Goal: Task Accomplishment & Management: Complete application form

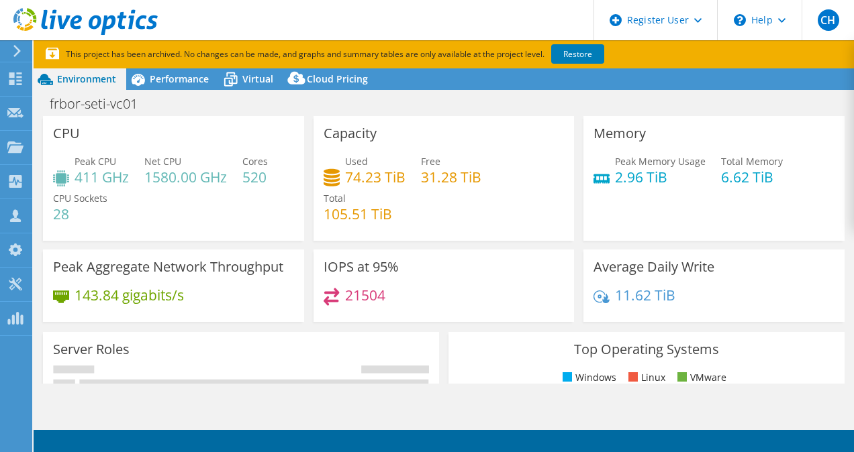
select select "USD"
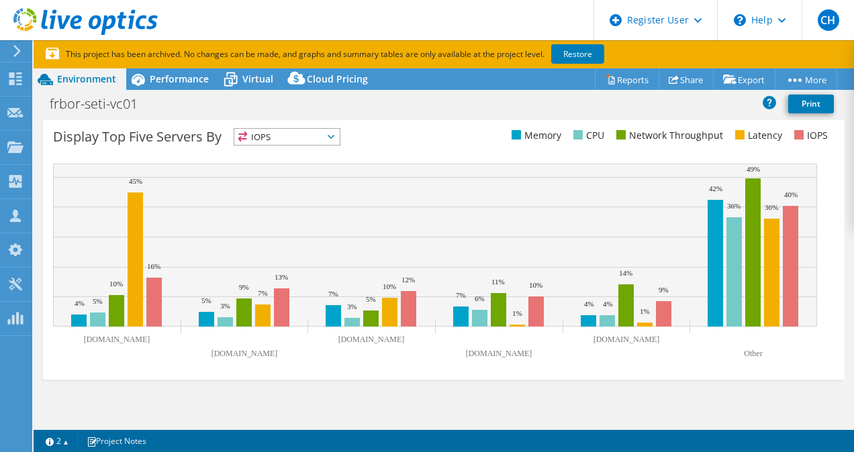
scroll to position [550, 0]
click at [180, 79] on span "Performance" at bounding box center [179, 78] width 59 height 13
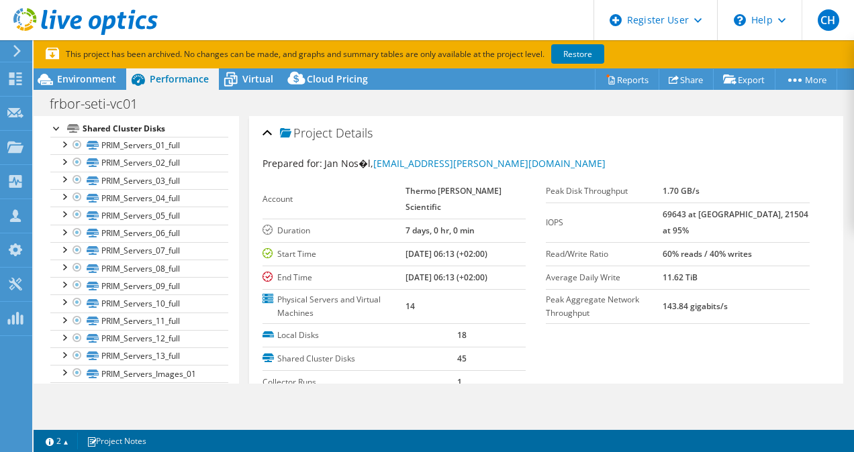
scroll to position [0, 0]
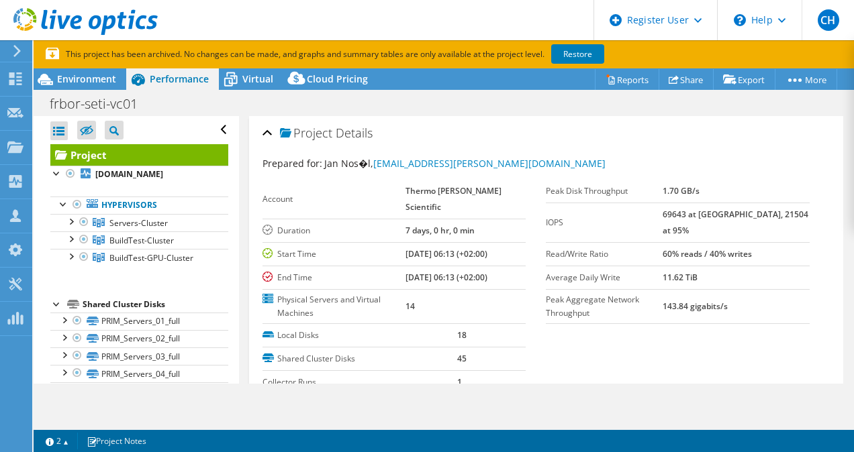
click at [134, 229] on span "Servers-Cluster" at bounding box center [138, 222] width 58 height 11
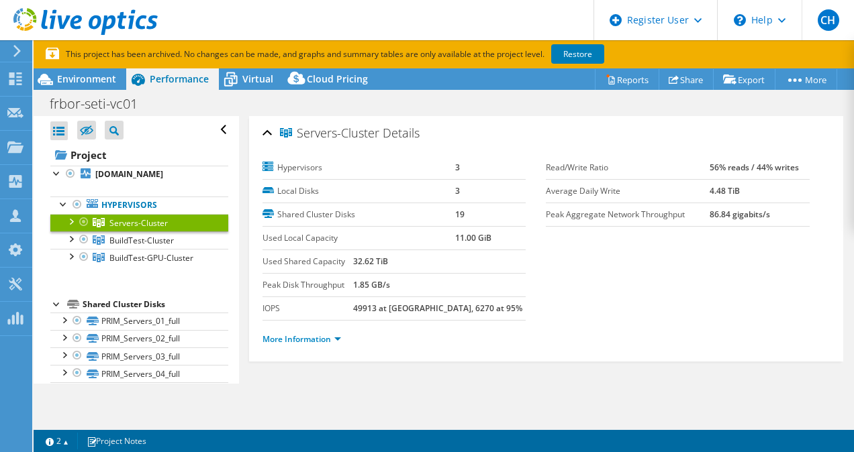
click at [142, 246] on span "BuildTest-Cluster" at bounding box center [141, 240] width 64 height 11
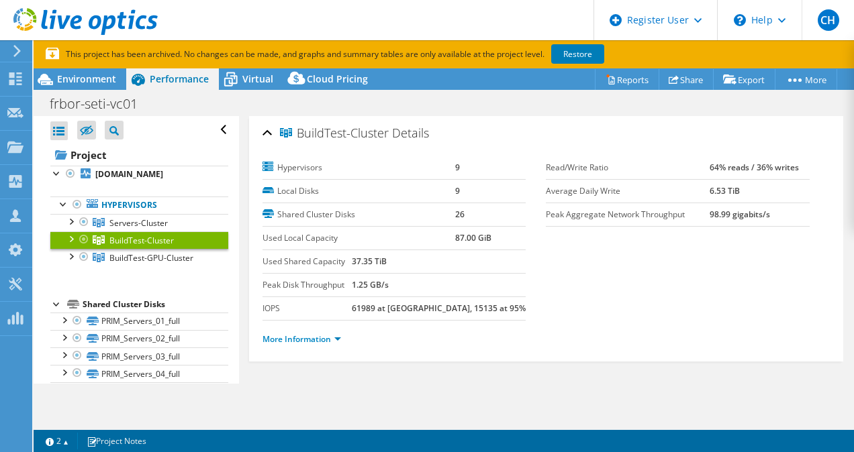
click at [152, 264] on span "BuildTest-GPU-Cluster" at bounding box center [151, 257] width 84 height 11
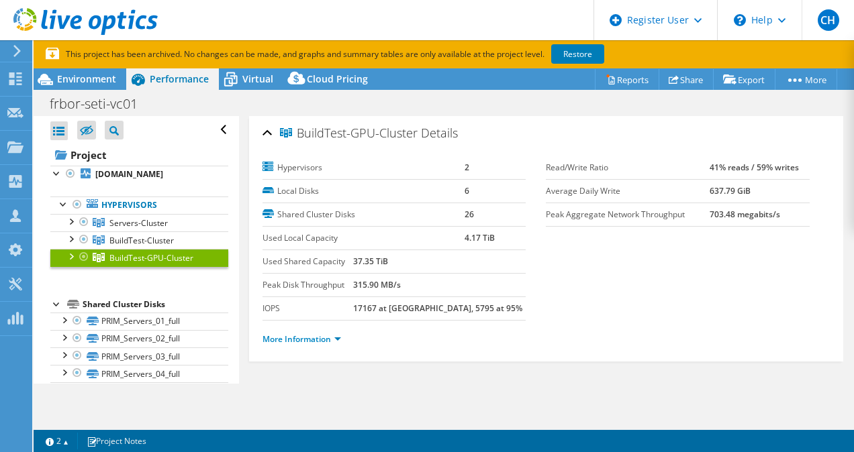
click at [253, 90] on div "frbor-seti-vc01 Print" at bounding box center [444, 103] width 820 height 26
click at [248, 70] on div "Virtual" at bounding box center [251, 78] width 64 height 21
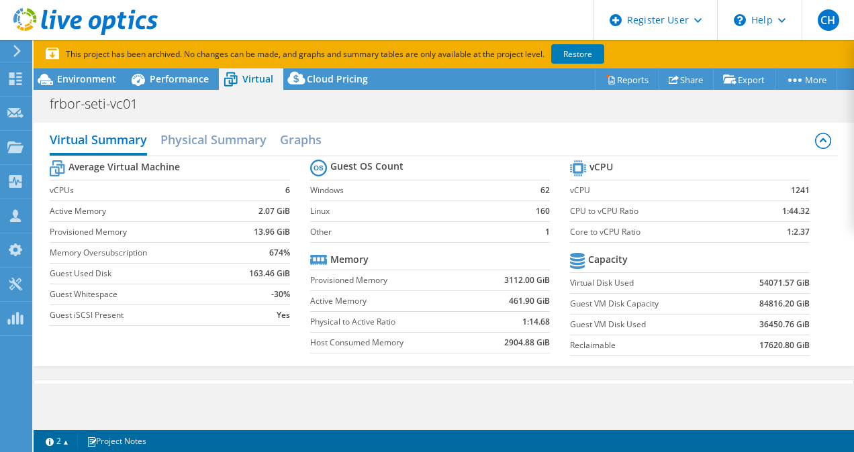
click at [166, 70] on div "Performance" at bounding box center [172, 78] width 93 height 21
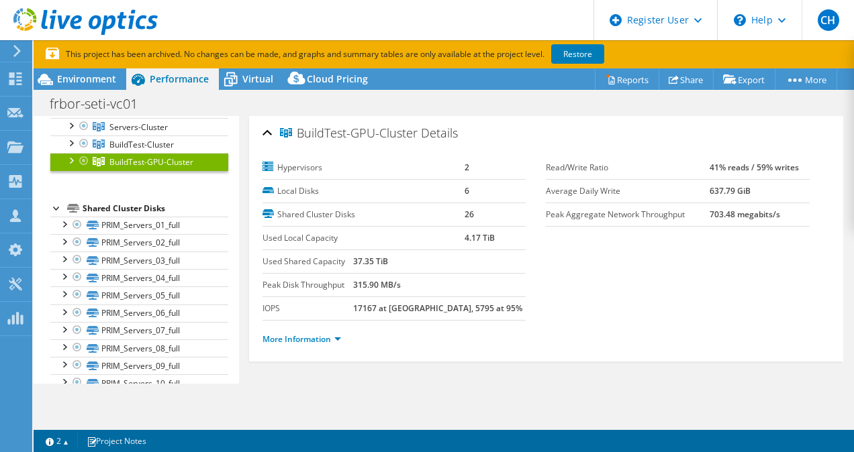
scroll to position [99, 0]
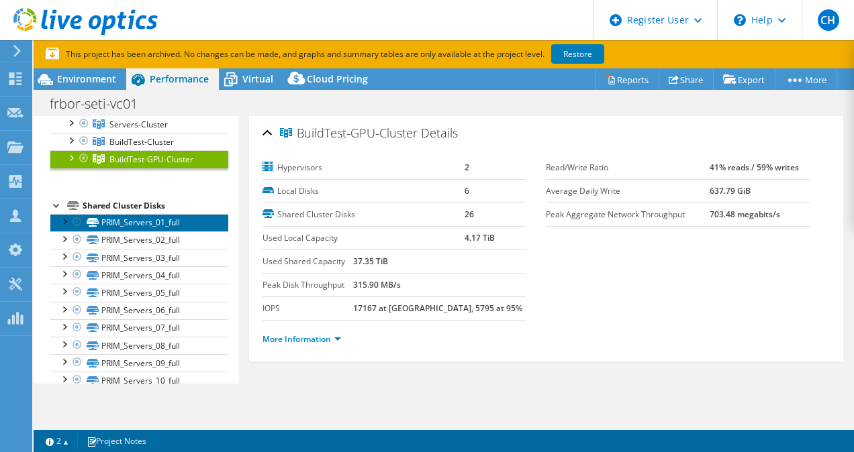
click at [141, 231] on link "PRIM_Servers_01_full" at bounding box center [139, 222] width 178 height 17
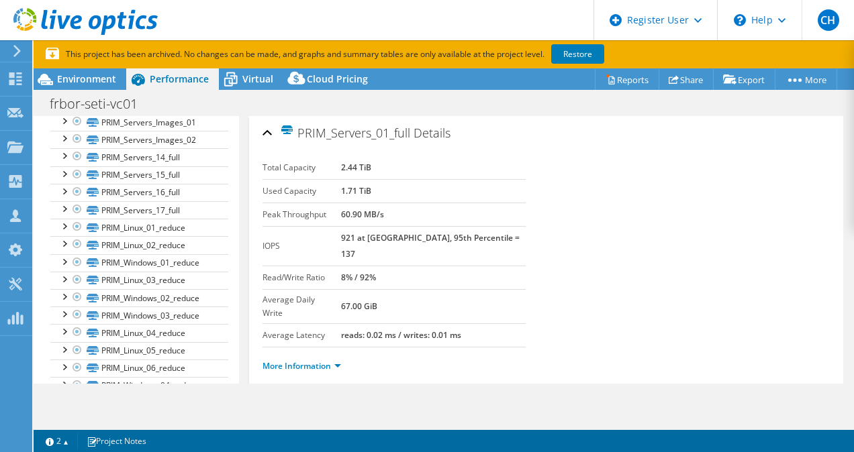
scroll to position [435, 0]
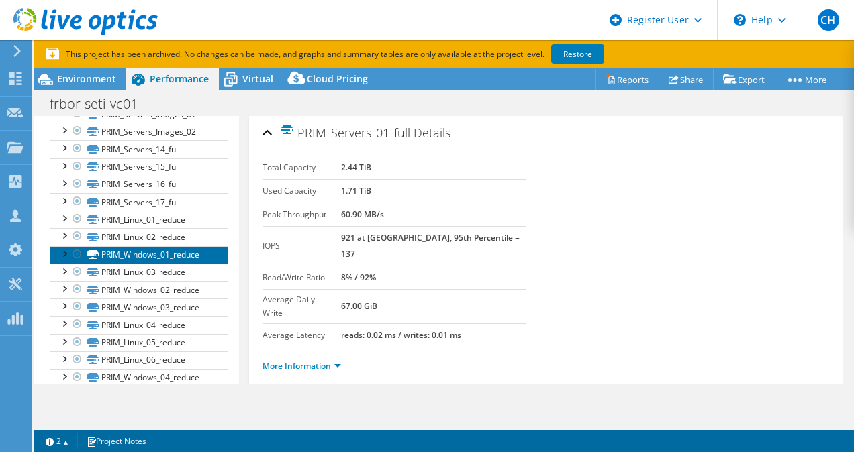
click at [172, 264] on link "PRIM_Windows_01_reduce" at bounding box center [139, 254] width 178 height 17
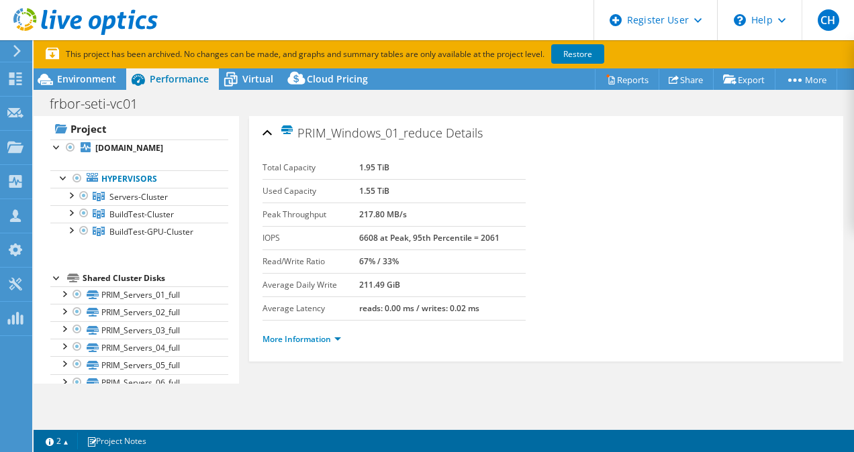
scroll to position [0, 0]
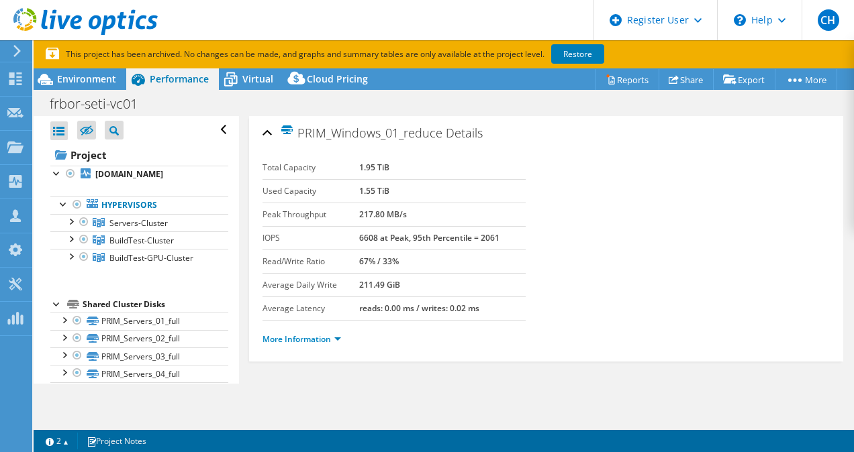
click at [106, 86] on div "Environment" at bounding box center [80, 78] width 93 height 21
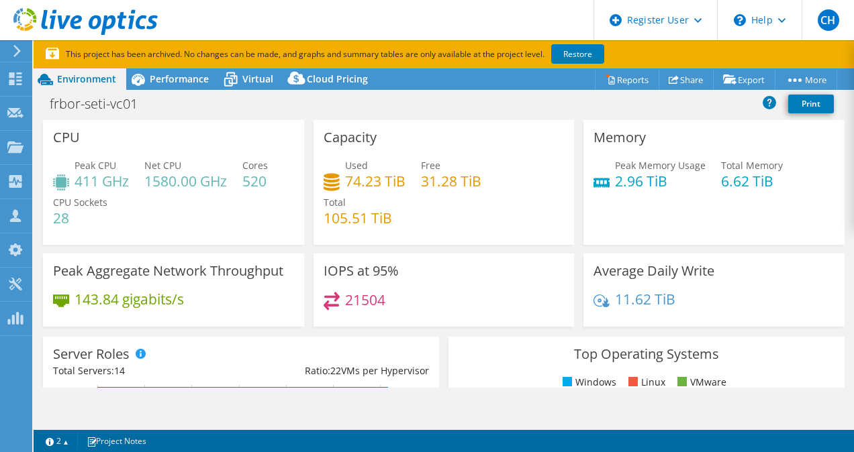
click at [195, 83] on span "Performance" at bounding box center [179, 78] width 59 height 13
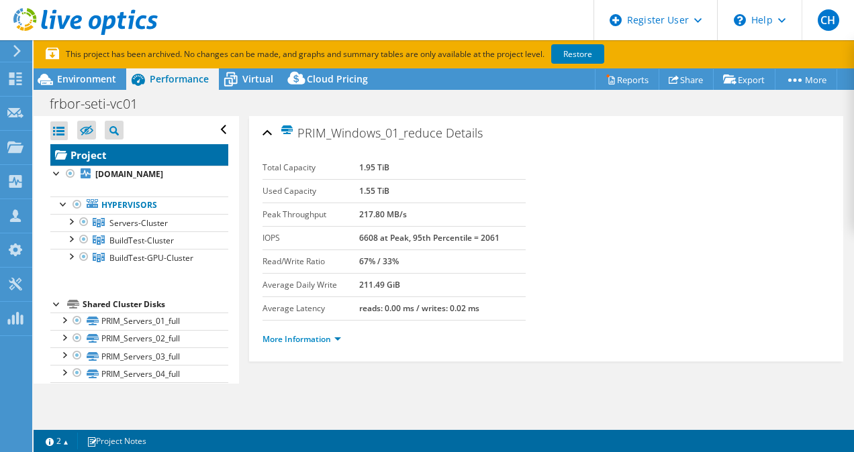
click at [121, 158] on link "Project" at bounding box center [139, 154] width 178 height 21
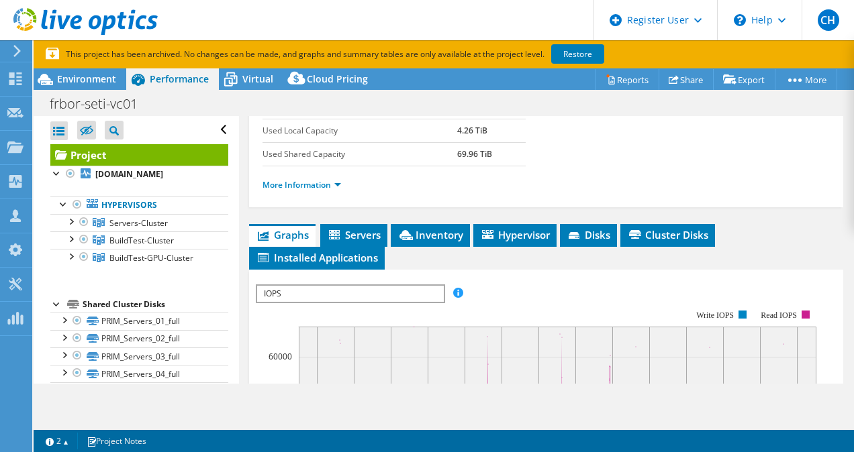
scroll to position [276, 0]
click at [298, 190] on link "More Information" at bounding box center [301, 183] width 79 height 11
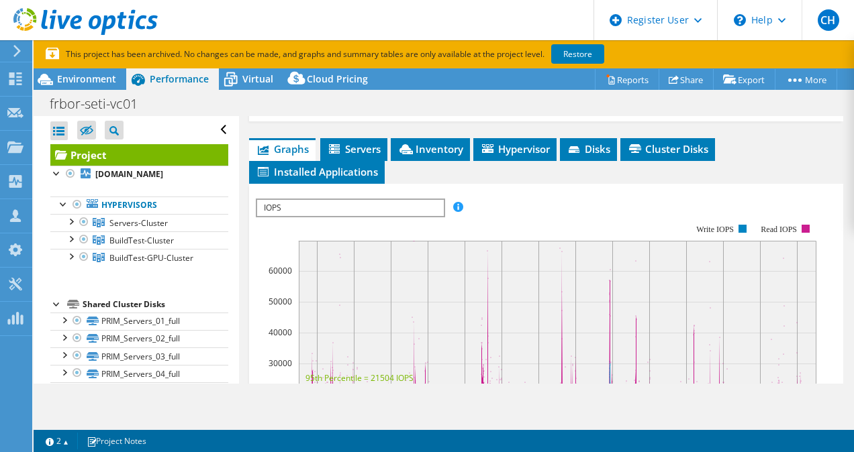
scroll to position [741, 0]
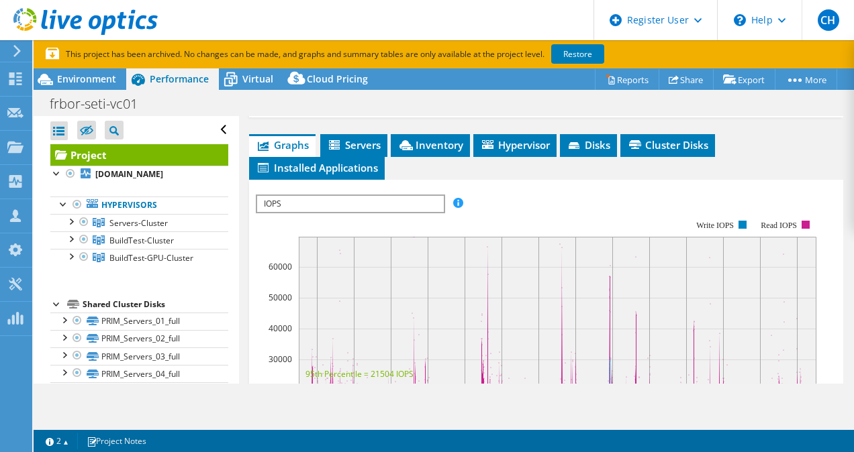
click at [85, 76] on span "Environment" at bounding box center [86, 78] width 59 height 13
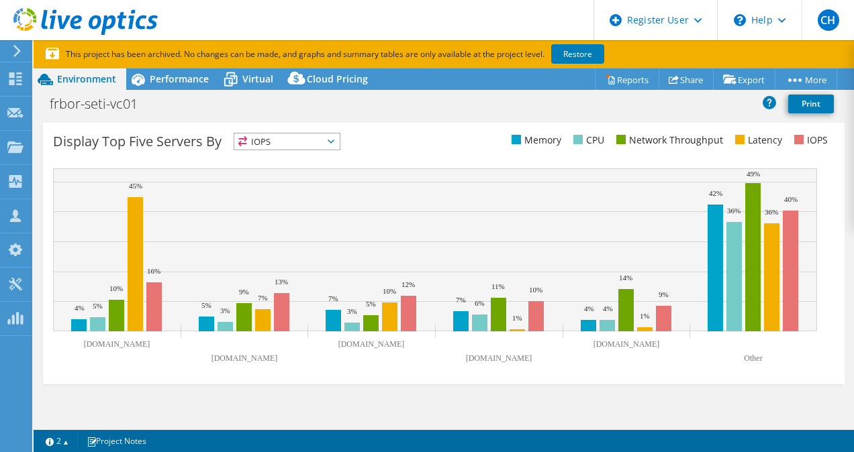
scroll to position [546, 0]
click at [185, 80] on span "Performance" at bounding box center [179, 78] width 59 height 13
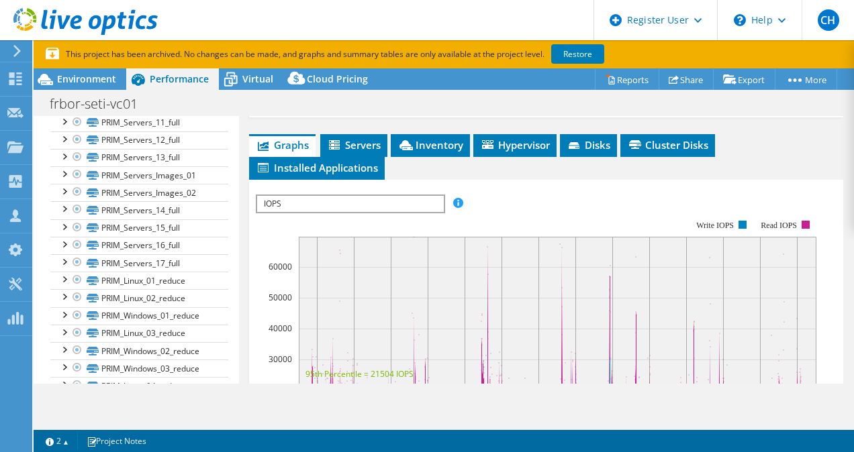
scroll to position [375, 0]
click at [136, 201] on link "PRIM_Servers_Images_02" at bounding box center [139, 191] width 178 height 17
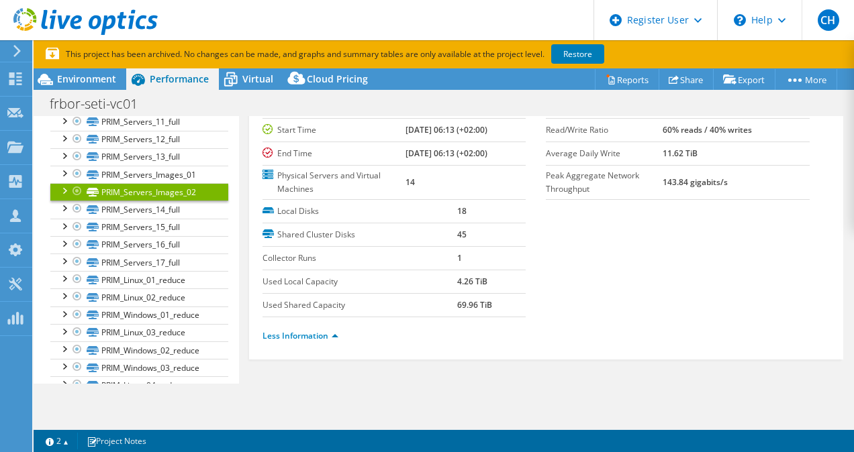
scroll to position [138, 0]
click at [241, 75] on icon at bounding box center [230, 79] width 23 height 23
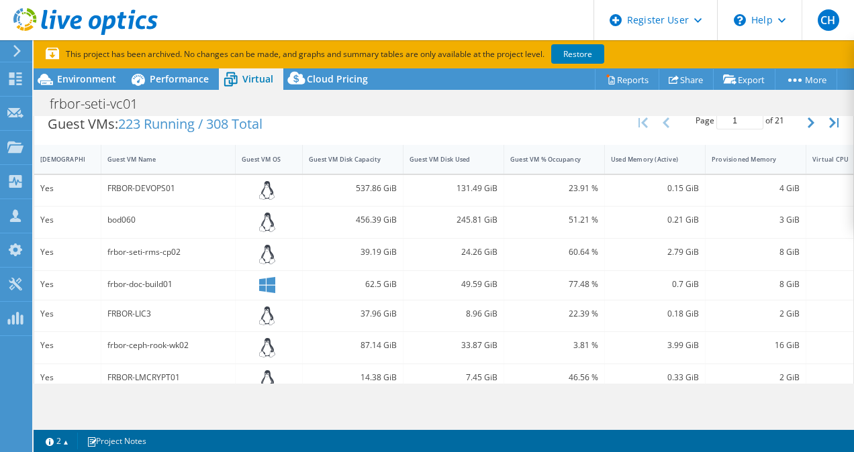
scroll to position [1, 0]
click at [446, 166] on div "Guest VM Disk Used" at bounding box center [445, 159] width 84 height 21
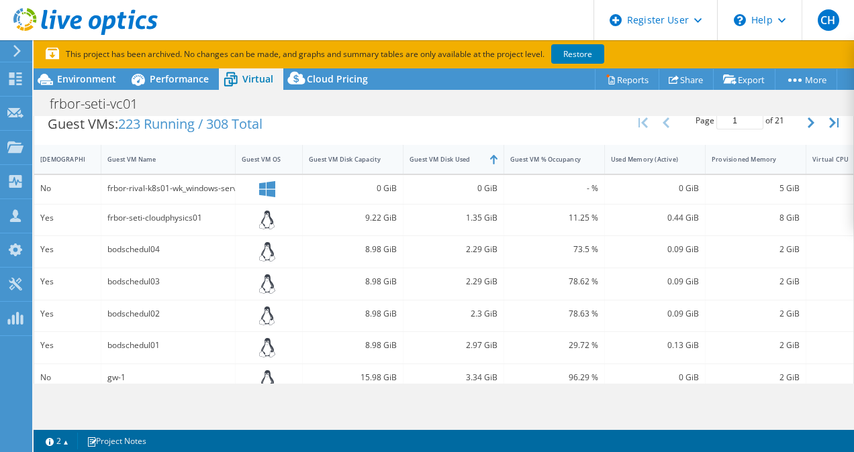
click at [446, 166] on div "Guest VM Disk Used" at bounding box center [445, 159] width 84 height 21
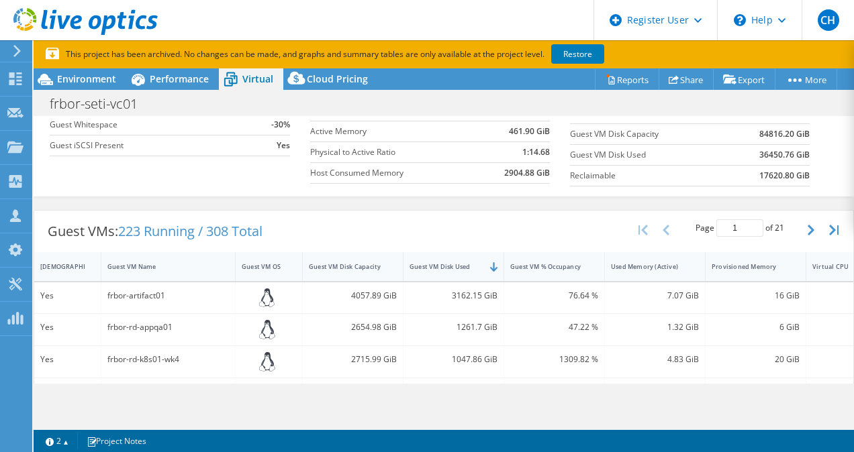
scroll to position [171, 0]
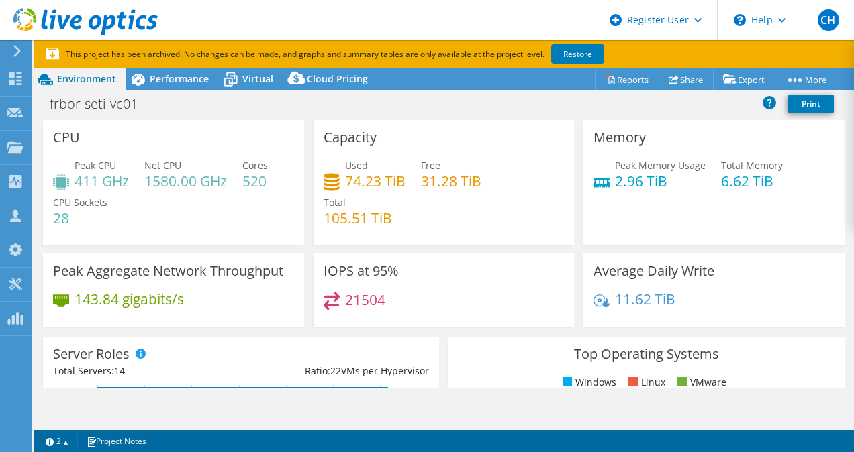
select select "USD"
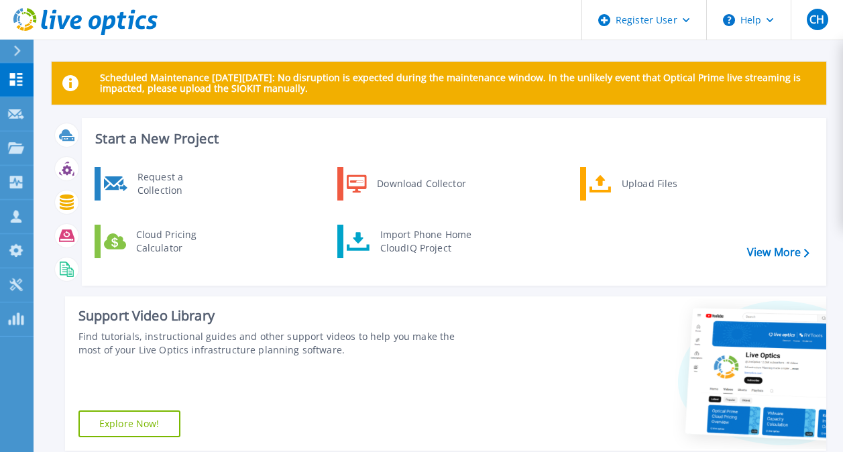
click at [180, 193] on div "Request a Collection" at bounding box center [180, 183] width 98 height 27
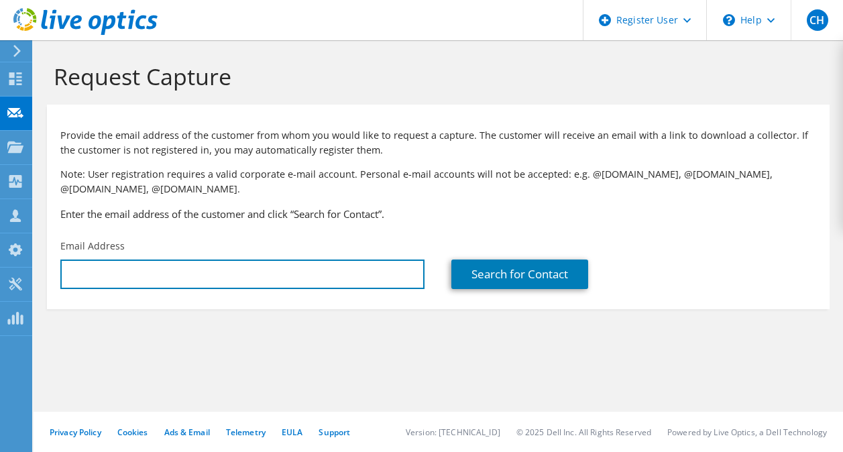
click at [186, 279] on input "text" at bounding box center [242, 275] width 364 height 30
